Goal: Check status: Check status

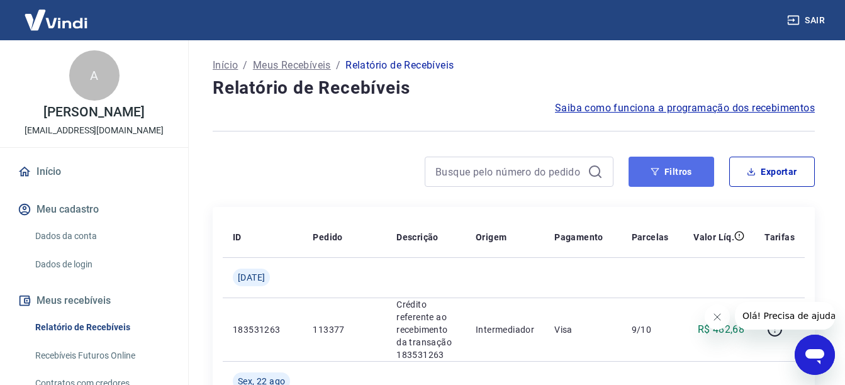
click at [680, 173] on button "Filtros" at bounding box center [672, 172] width 86 height 30
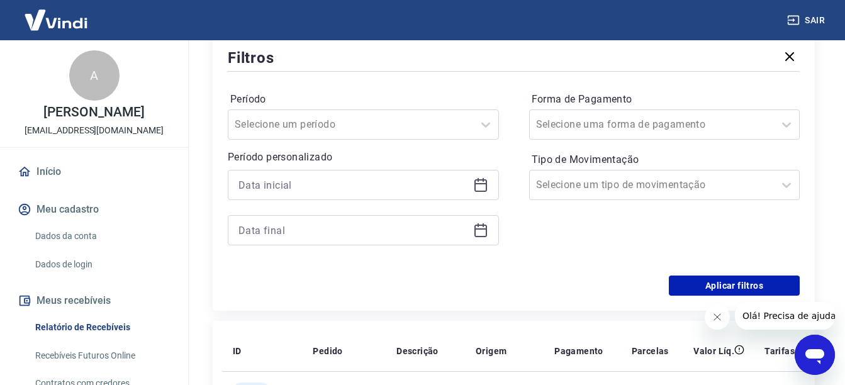
scroll to position [168, 0]
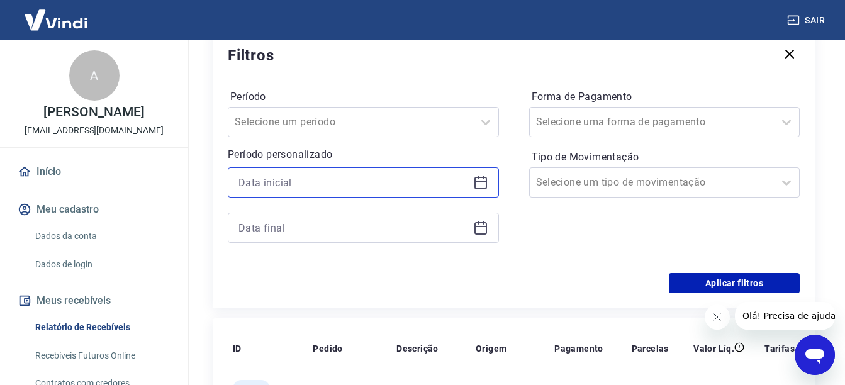
click at [431, 184] on input at bounding box center [354, 182] width 230 height 19
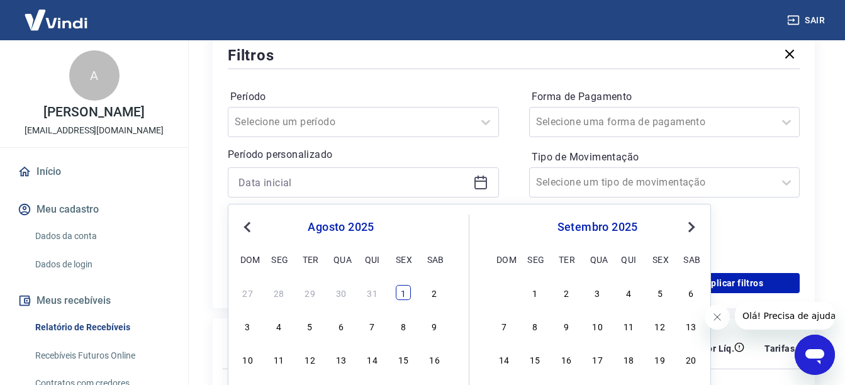
click at [396, 289] on div "1" at bounding box center [403, 292] width 15 height 15
click at [403, 289] on div "Aplicar filtros" at bounding box center [514, 283] width 572 height 20
type input "[DATE]"
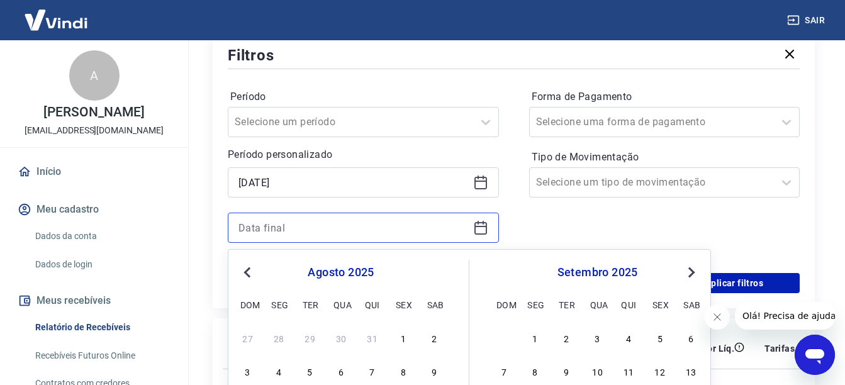
click at [422, 232] on input at bounding box center [354, 227] width 230 height 19
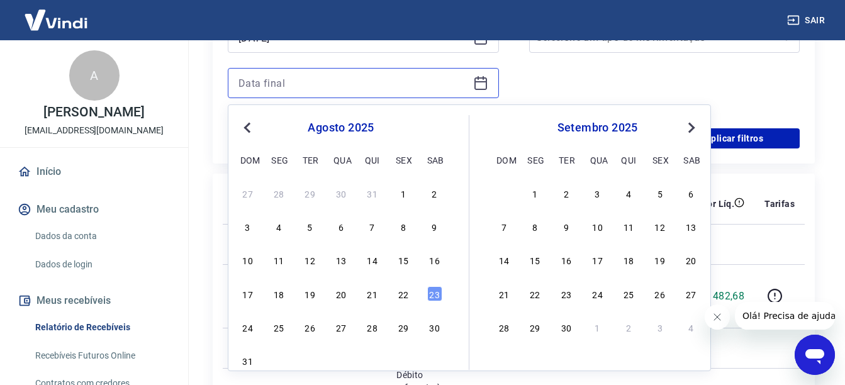
scroll to position [315, 0]
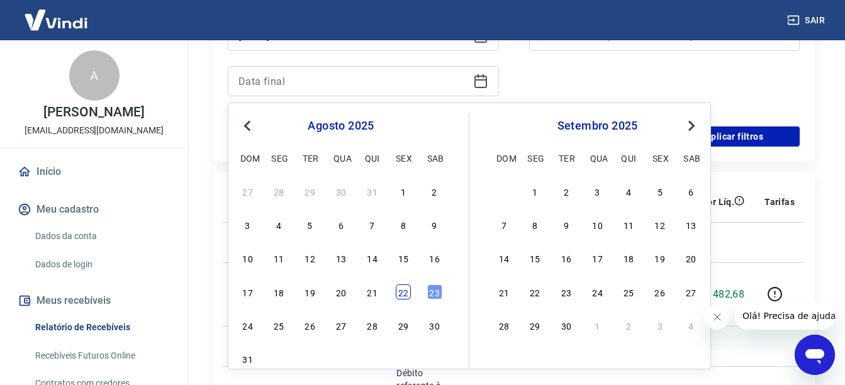
click at [403, 295] on div "22" at bounding box center [403, 291] width 15 height 15
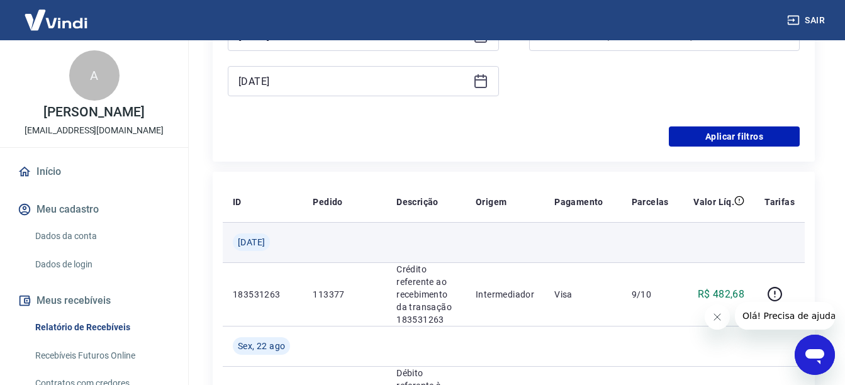
type input "[DATE]"
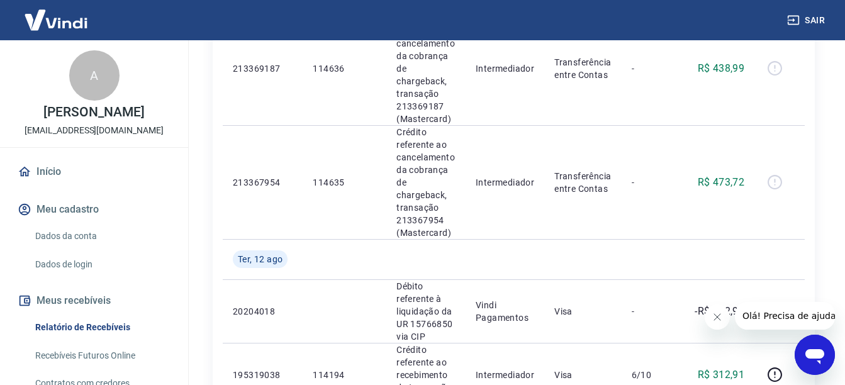
scroll to position [2053, 0]
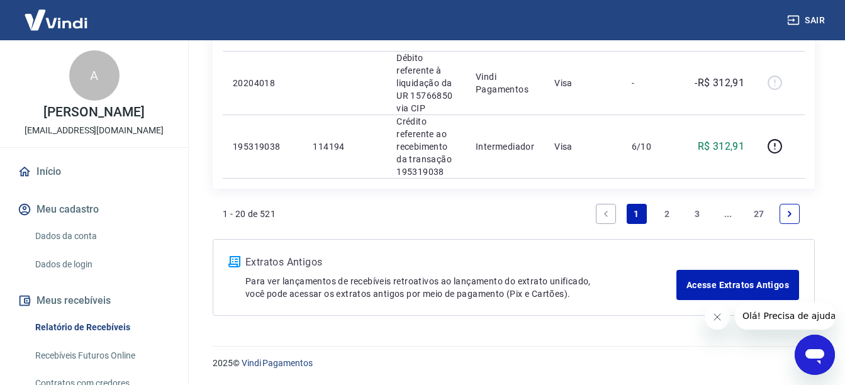
drag, startPoint x: 758, startPoint y: 206, endPoint x: 699, endPoint y: 246, distance: 70.7
click at [758, 206] on link "27" at bounding box center [759, 214] width 21 height 20
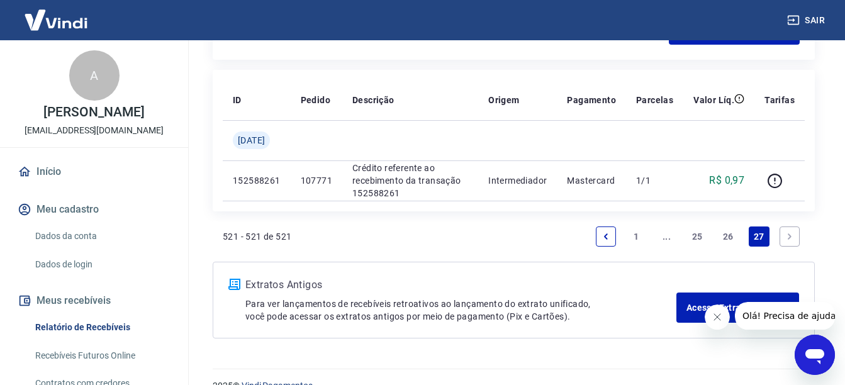
scroll to position [397, 0]
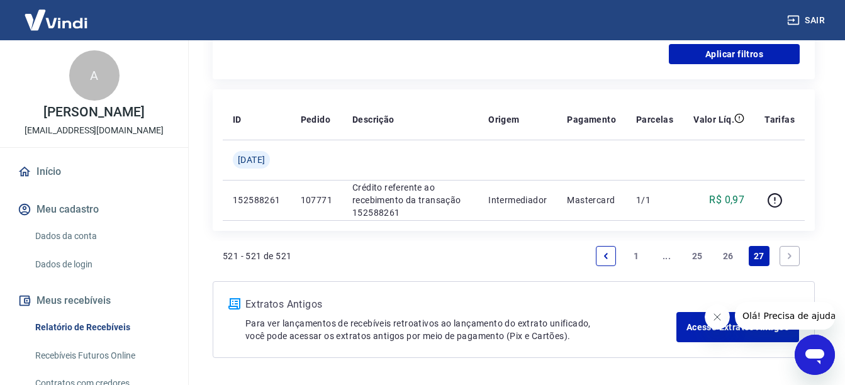
click at [732, 249] on link "26" at bounding box center [728, 256] width 21 height 20
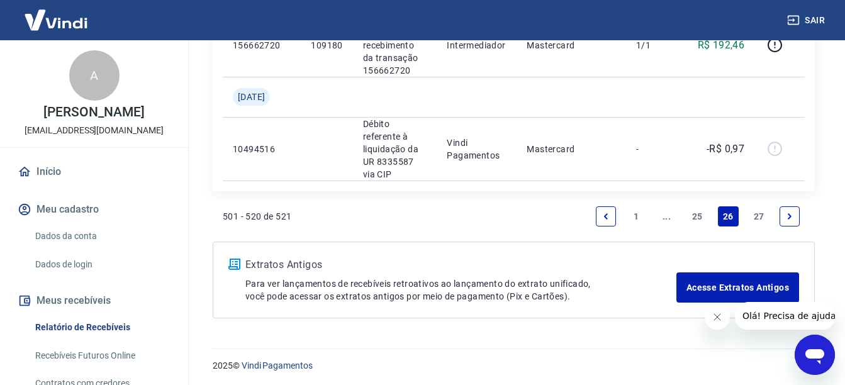
scroll to position [2196, 0]
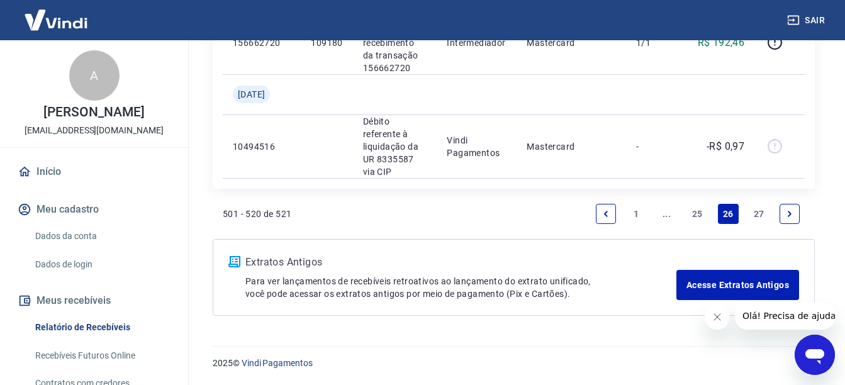
click at [699, 213] on link "25" at bounding box center [697, 214] width 21 height 20
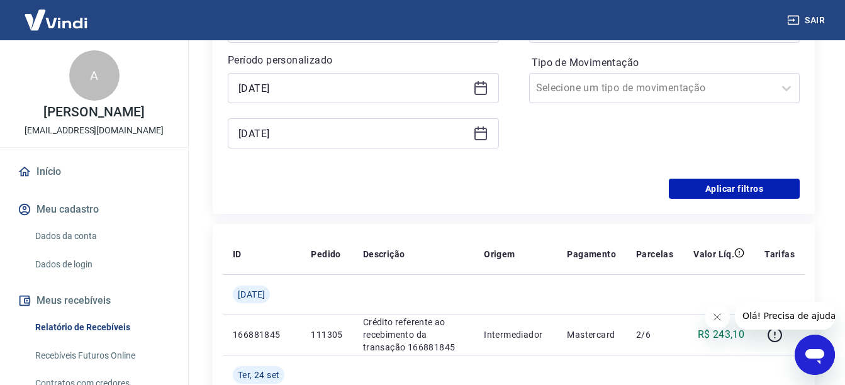
scroll to position [1688, 0]
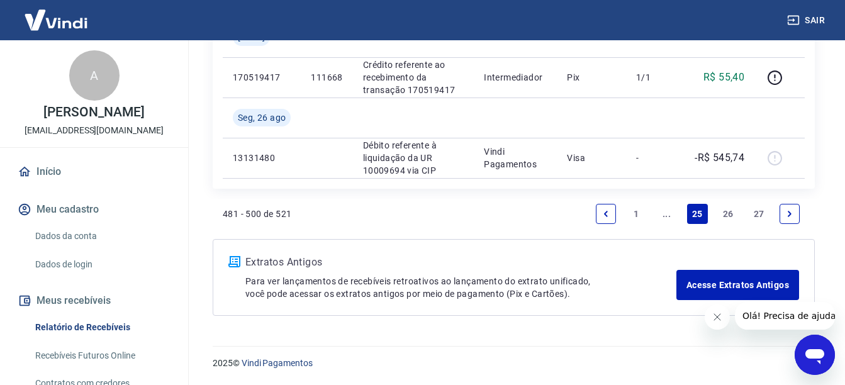
click at [643, 212] on link "1" at bounding box center [636, 214] width 20 height 20
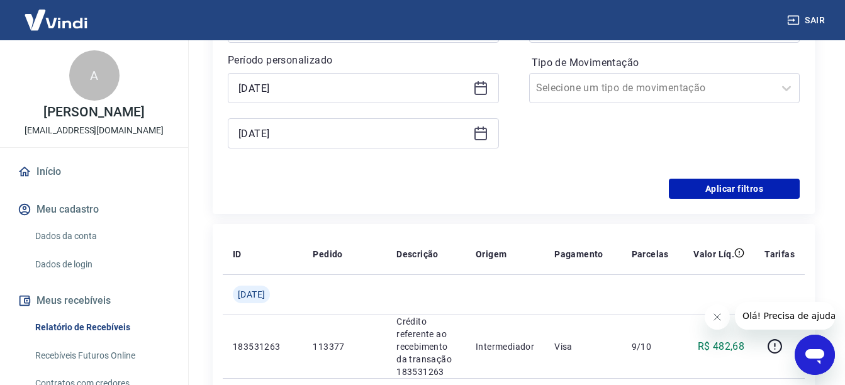
scroll to position [2053, 0]
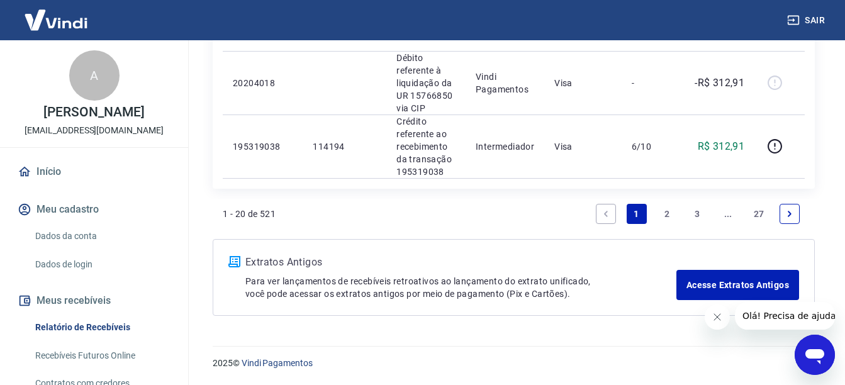
click at [662, 208] on link "2" at bounding box center [667, 214] width 20 height 20
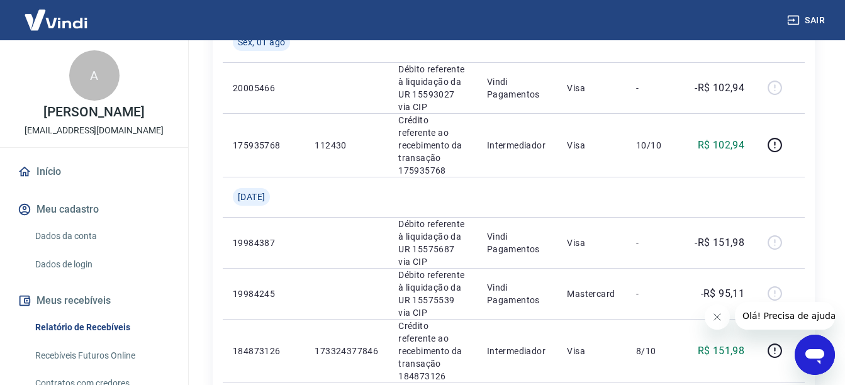
scroll to position [1741, 0]
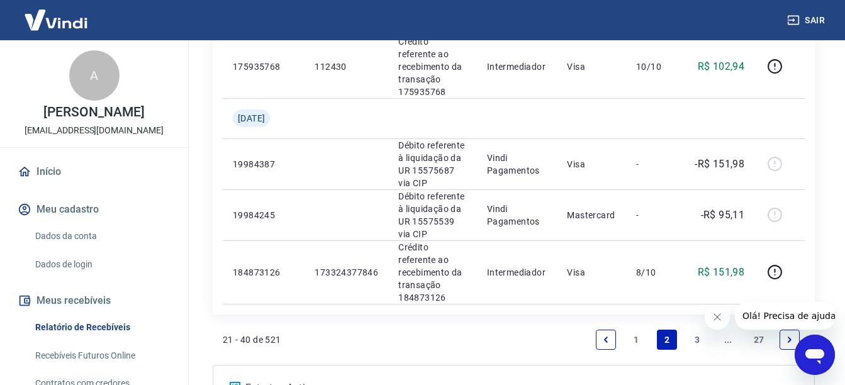
click at [638, 330] on link "1" at bounding box center [637, 340] width 20 height 20
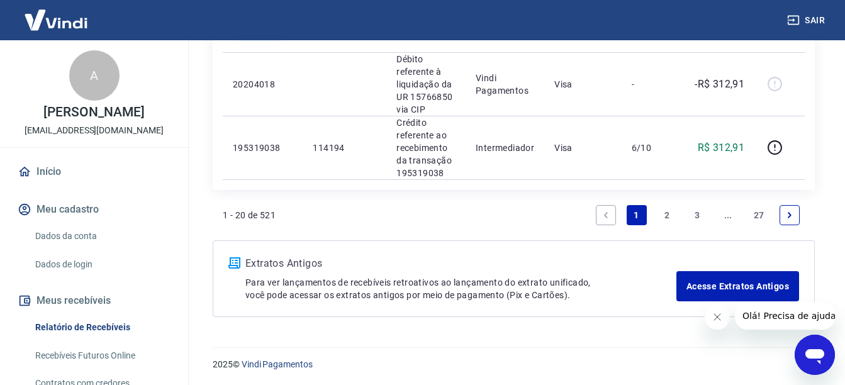
scroll to position [2053, 0]
click at [668, 219] on link "2" at bounding box center [667, 214] width 20 height 20
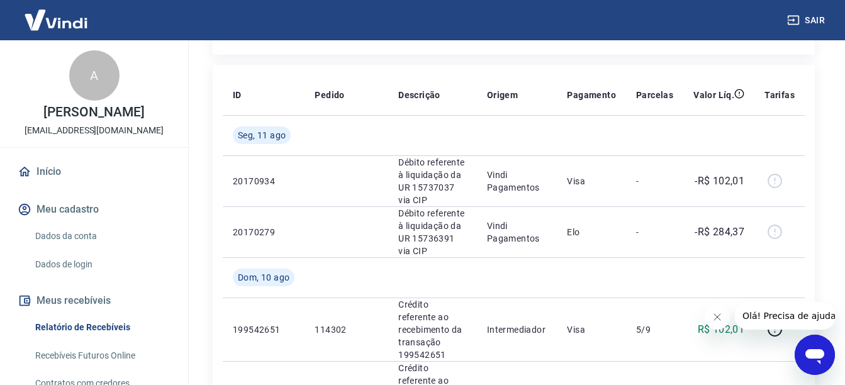
scroll to position [419, 0]
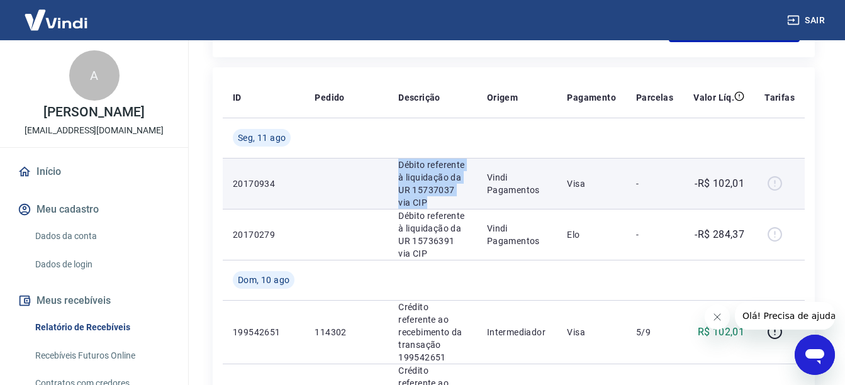
drag, startPoint x: 396, startPoint y: 162, endPoint x: 425, endPoint y: 198, distance: 45.6
click at [425, 198] on td "Débito referente à liquidação da UR 15737037 via CIP" at bounding box center [432, 183] width 89 height 51
click at [425, 198] on p "Débito referente à liquidação da UR 15737037 via CIP" at bounding box center [432, 184] width 69 height 50
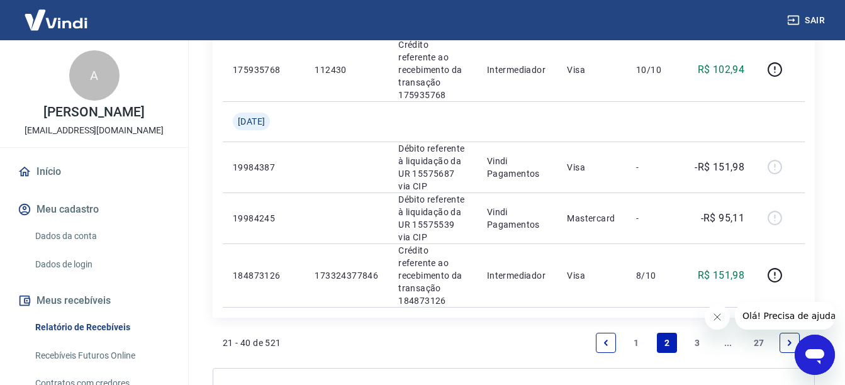
scroll to position [1741, 0]
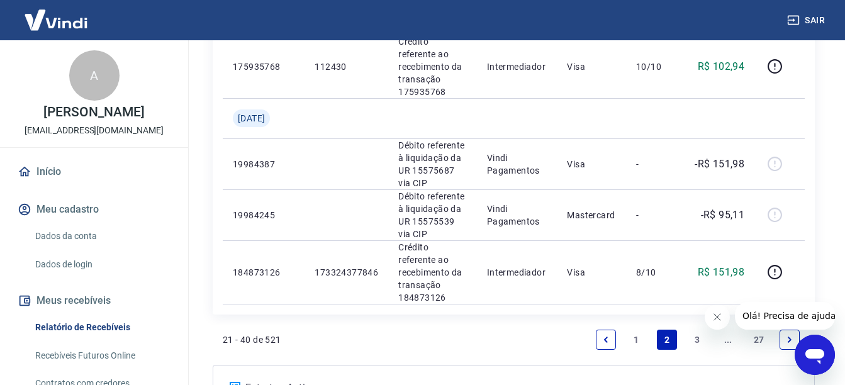
click at [644, 330] on link "1" at bounding box center [637, 340] width 20 height 20
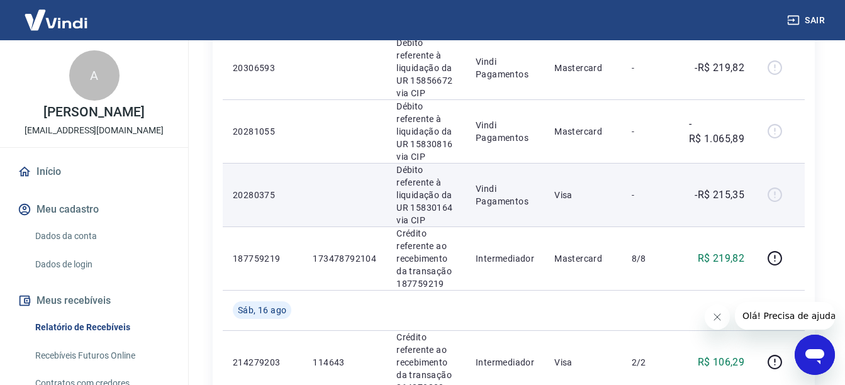
scroll to position [1025, 0]
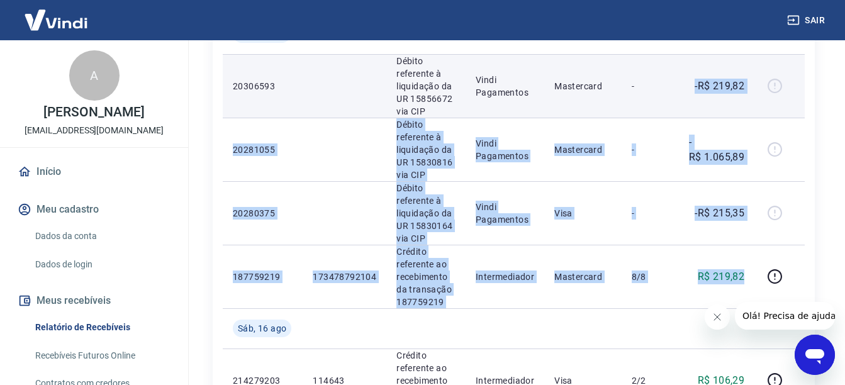
drag, startPoint x: 748, startPoint y: 275, endPoint x: 667, endPoint y: 93, distance: 199.2
click at [667, 93] on tbody "[DATE] 183531263 113377 Crédito referente ao recebimento da transação 183531263…" at bounding box center [514, 359] width 582 height 1694
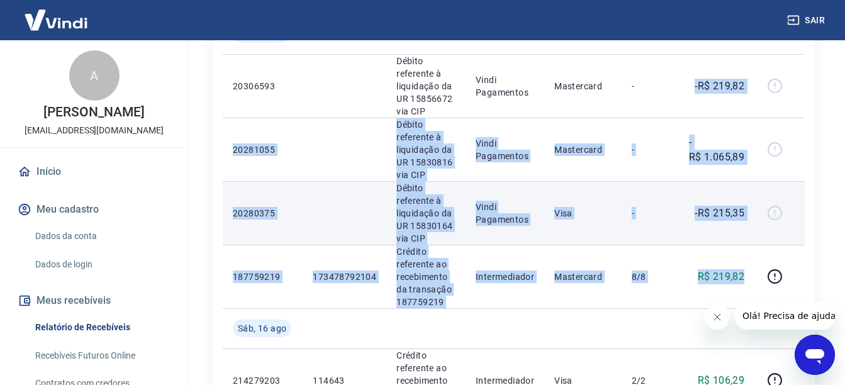
drag, startPoint x: 667, startPoint y: 93, endPoint x: 660, endPoint y: 188, distance: 95.3
click at [660, 188] on td "-" at bounding box center [650, 213] width 57 height 64
click at [721, 220] on p "-R$ 215,35" at bounding box center [720, 213] width 50 height 15
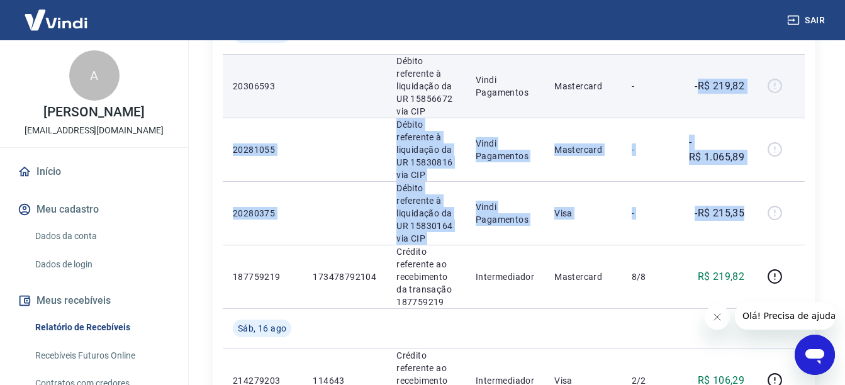
drag, startPoint x: 750, startPoint y: 214, endPoint x: 698, endPoint y: 94, distance: 130.8
click at [698, 94] on tbody "[DATE] 183531263 113377 Crédito referente ao recebimento da transação 183531263…" at bounding box center [514, 359] width 582 height 1694
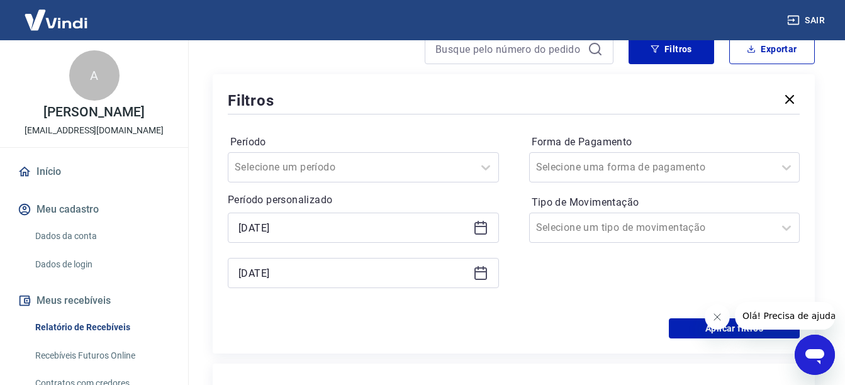
scroll to position [0, 0]
